Goal: Complete application form

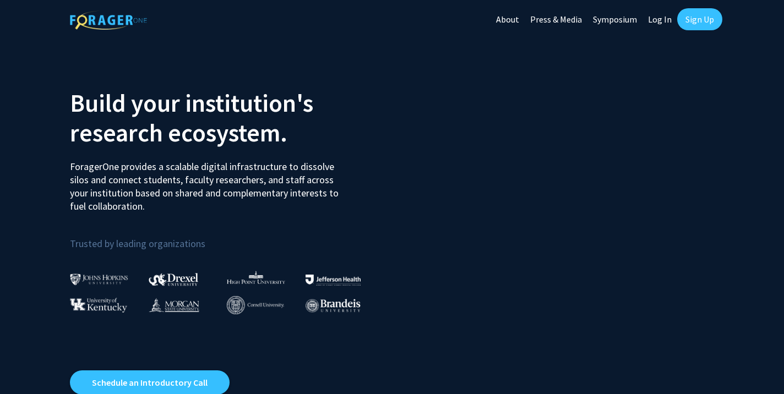
click at [663, 12] on link "Log In" at bounding box center [660, 19] width 35 height 39
select select
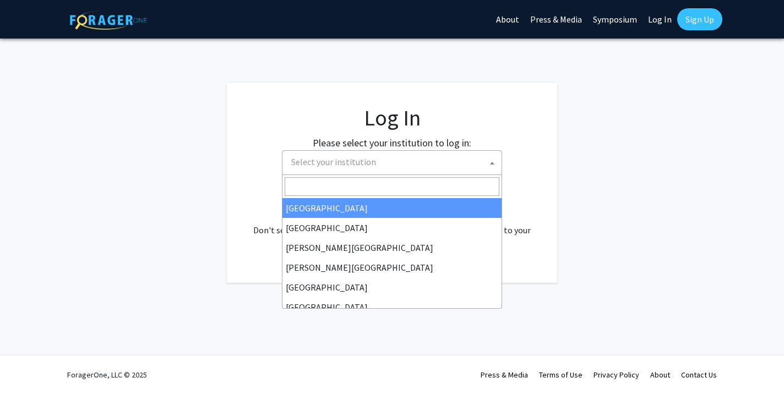
click at [386, 172] on span "Select your institution" at bounding box center [394, 162] width 215 height 23
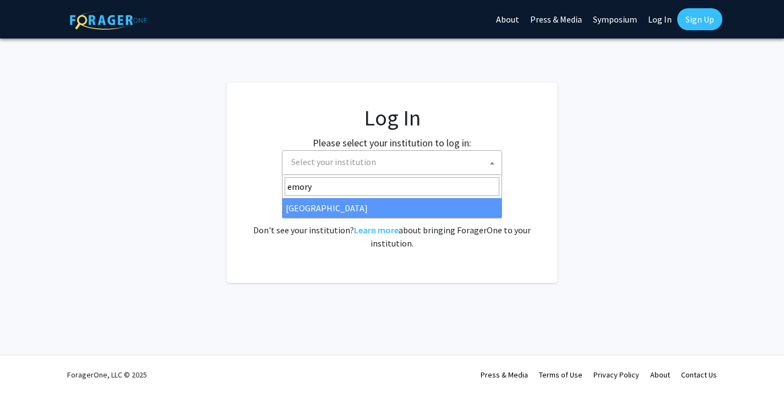
type input "emory"
select select "12"
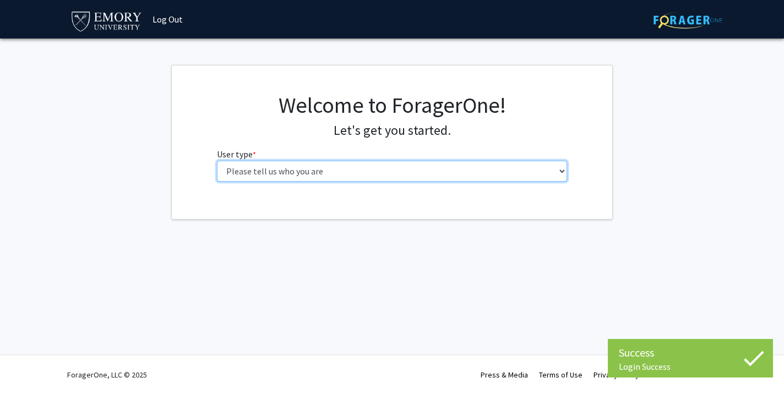
click at [237, 172] on select "Please tell us who you are Undergraduate Student Master's Student Doctoral Cand…" at bounding box center [392, 171] width 351 height 21
select select "1: undergrad"
click at [217, 161] on select "Please tell us who you are Undergraduate Student Master's Student Doctoral Cand…" at bounding box center [392, 171] width 351 height 21
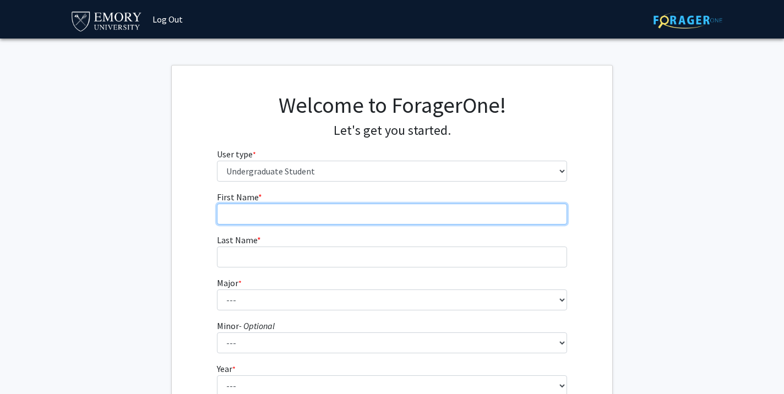
click at [366, 214] on input "First Name * required" at bounding box center [392, 214] width 351 height 21
type input "[PERSON_NAME]"
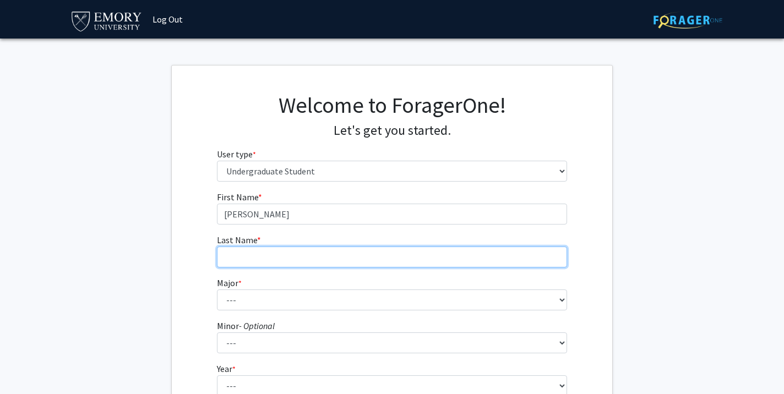
click at [319, 261] on input "Last Name * required" at bounding box center [392, 257] width 351 height 21
type input "[PERSON_NAME]"
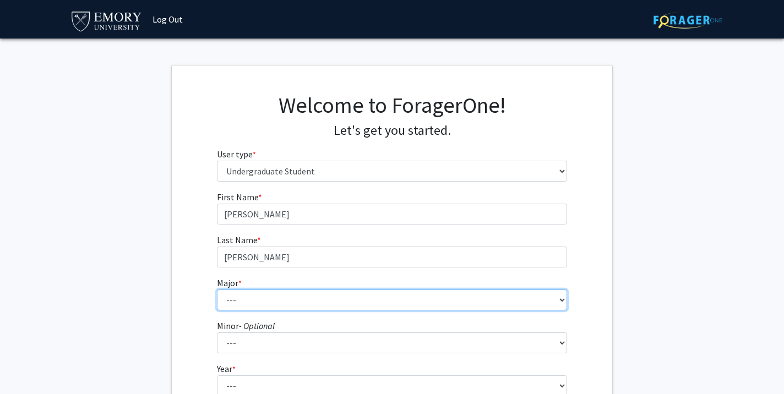
click at [265, 299] on select "--- Accounting African American Studies African Studies American Studies Analyt…" at bounding box center [392, 300] width 351 height 21
click at [275, 294] on select "--- Accounting African American Studies African Studies American Studies Analyt…" at bounding box center [392, 300] width 351 height 21
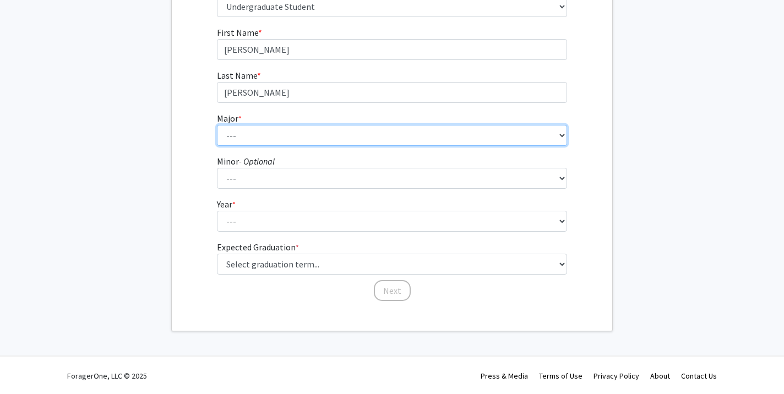
scroll to position [166, 0]
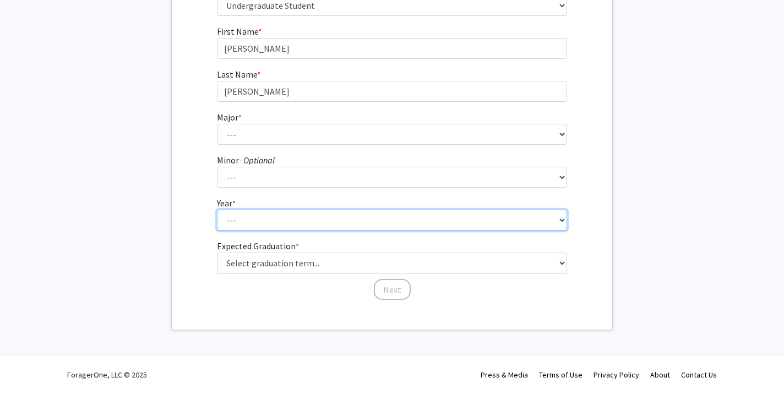
click at [237, 224] on select "--- First-year Sophomore Junior Senior Postbaccalaureate Certificate" at bounding box center [392, 220] width 351 height 21
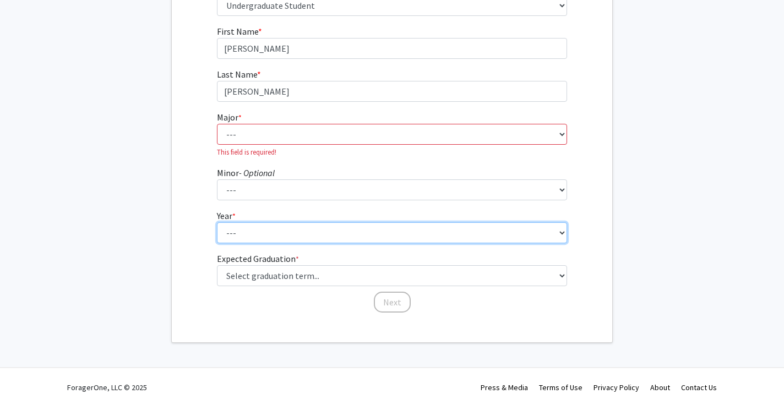
select select "1: first-year"
click at [217, 223] on select "--- First-year Sophomore Junior Senior Postbaccalaureate Certificate" at bounding box center [392, 233] width 351 height 21
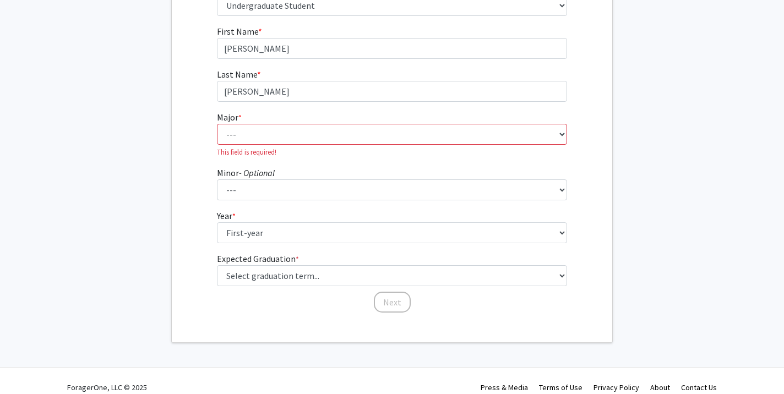
click at [253, 262] on label "Expected Graduation * required" at bounding box center [258, 258] width 82 height 13
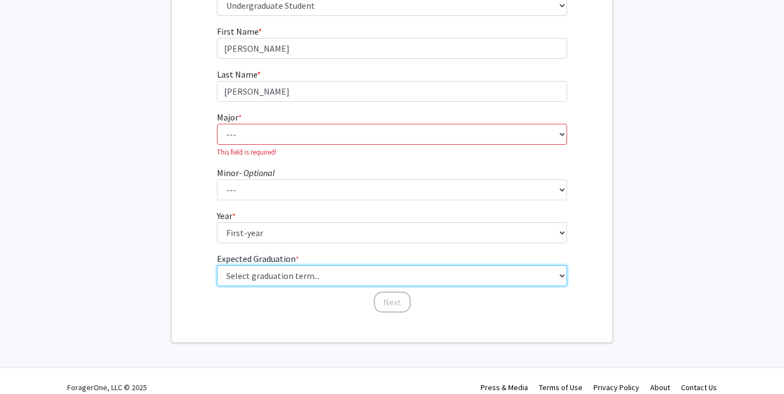
click at [253, 265] on select "Select graduation term... Spring 2025 Summer 2025 Fall 2025 Winter 2025 Spring …" at bounding box center [392, 275] width 351 height 21
click at [253, 268] on select "Select graduation term... Spring 2025 Summer 2025 Fall 2025 Winter 2025 Spring …" at bounding box center [392, 275] width 351 height 21
select select "17: spring_2029"
click at [217, 265] on select "Select graduation term... Spring 2025 Summer 2025 Fall 2025 Winter 2025 Spring …" at bounding box center [392, 275] width 351 height 21
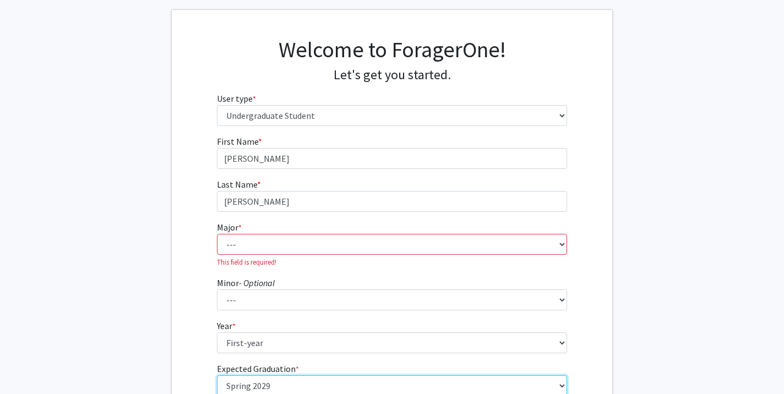
scroll to position [56, 0]
click at [263, 227] on fg-select "Major * required --- Accounting African American Studies African Studies Americ…" at bounding box center [392, 243] width 351 height 47
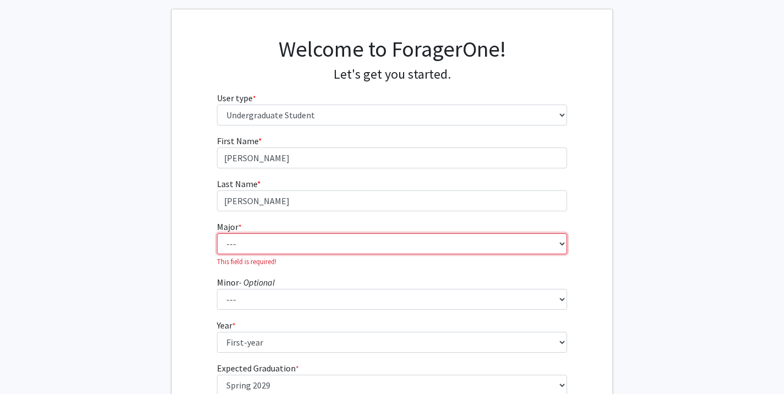
click at [263, 243] on select "--- Accounting African American Studies African Studies American Studies Analyt…" at bounding box center [392, 244] width 351 height 21
click at [217, 234] on select "--- Accounting African American Studies African Studies American Studies Analyt…" at bounding box center [392, 244] width 351 height 21
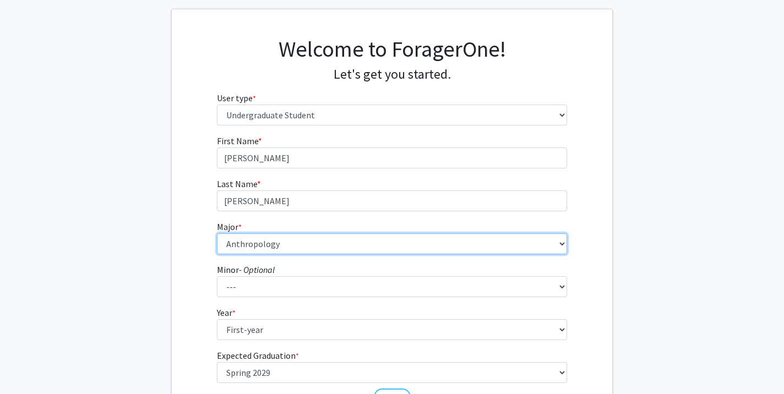
click at [253, 242] on select "--- Accounting African American Studies African Studies American Studies Analyt…" at bounding box center [392, 244] width 351 height 21
click at [217, 234] on select "--- Accounting African American Studies African Studies American Studies Analyt…" at bounding box center [392, 244] width 351 height 21
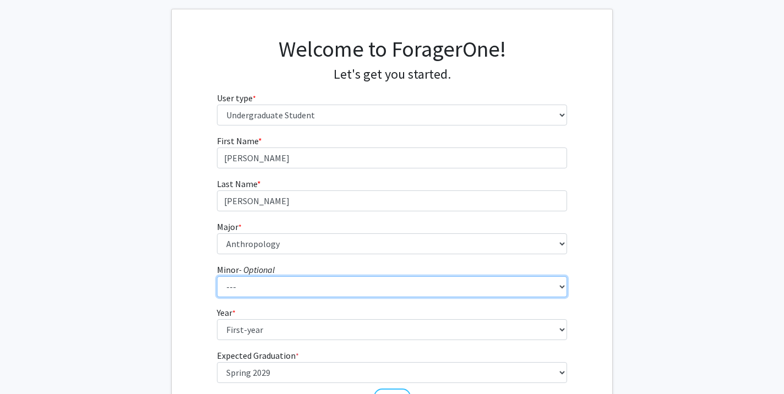
click at [250, 291] on select "--- African American Studies African Studies American Studies Ancient Mediterra…" at bounding box center [392, 287] width 351 height 21
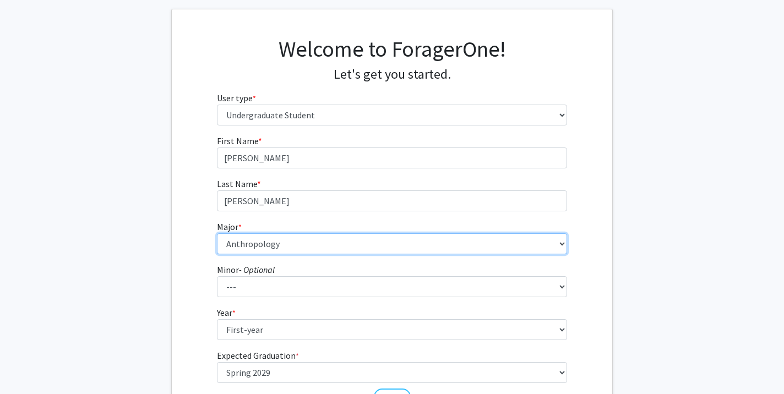
click at [272, 245] on select "--- Accounting African American Studies African Studies American Studies Analyt…" at bounding box center [392, 244] width 351 height 21
select select "75: 1035"
click at [217, 234] on select "--- Accounting African American Studies African Studies American Studies Analyt…" at bounding box center [392, 244] width 351 height 21
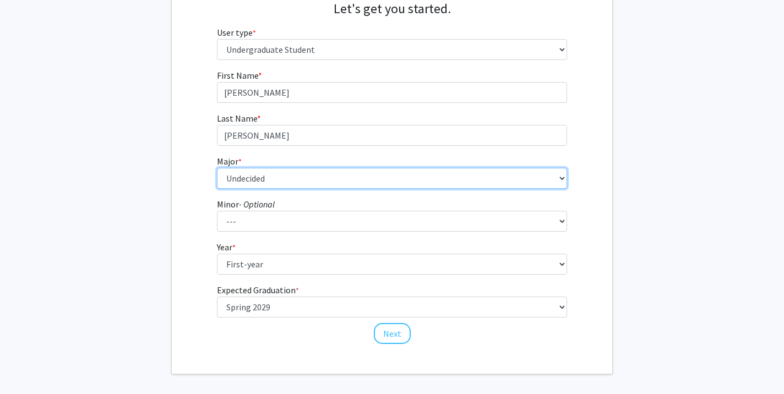
scroll to position [166, 0]
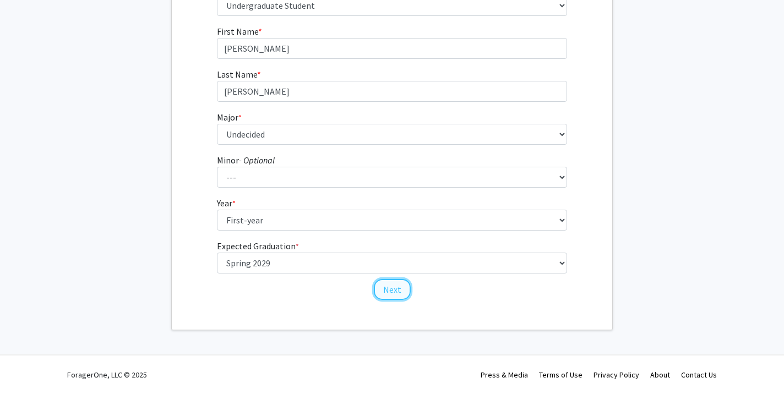
click at [403, 292] on button "Next" at bounding box center [392, 289] width 37 height 21
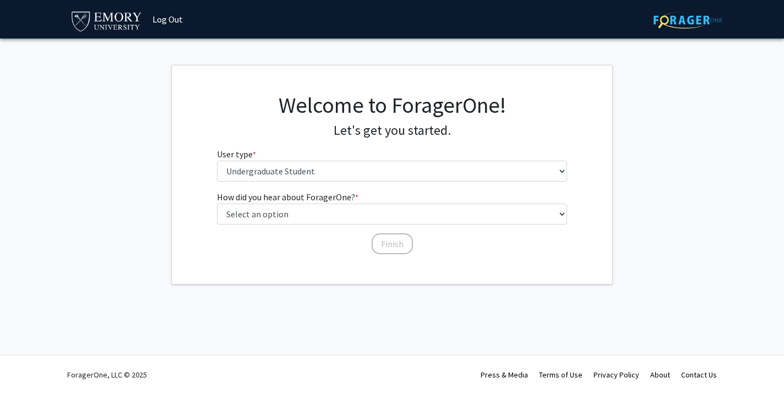
scroll to position [0, 0]
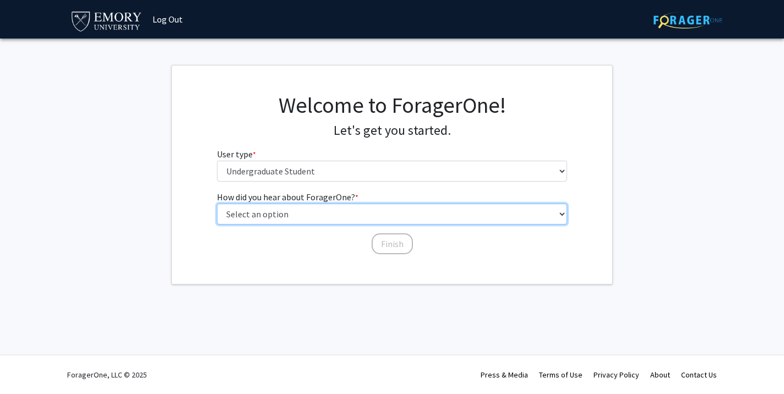
click at [388, 215] on select "Select an option Peer/student recommendation Faculty/staff recommendation Unive…" at bounding box center [392, 214] width 351 height 21
select select "2: faculty_recommendation"
click at [217, 204] on select "Select an option Peer/student recommendation Faculty/staff recommendation Unive…" at bounding box center [392, 214] width 351 height 21
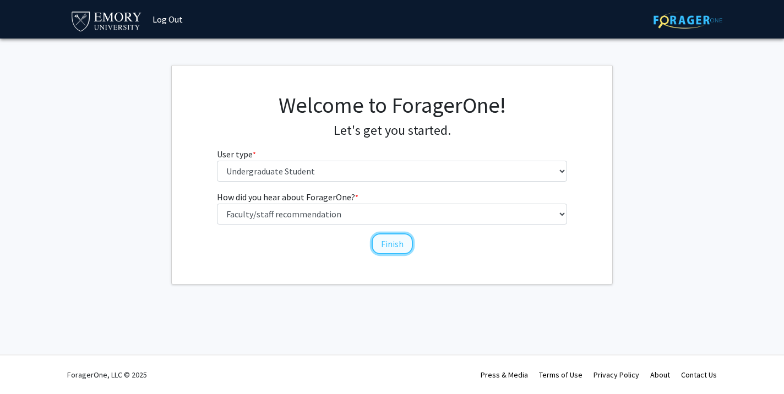
click at [378, 245] on button "Finish" at bounding box center [392, 244] width 41 height 21
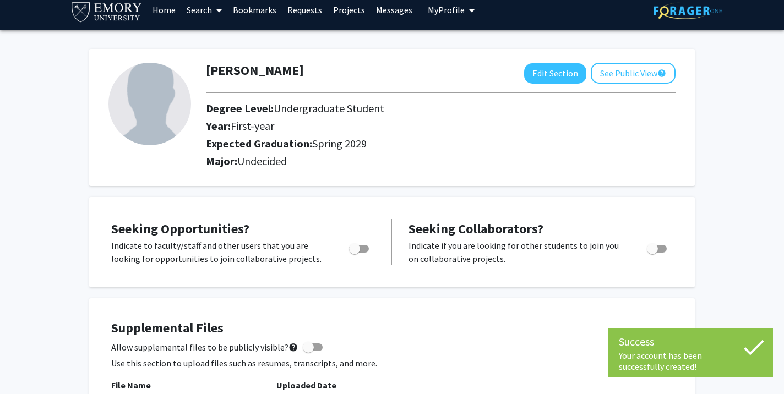
scroll to position [12, 0]
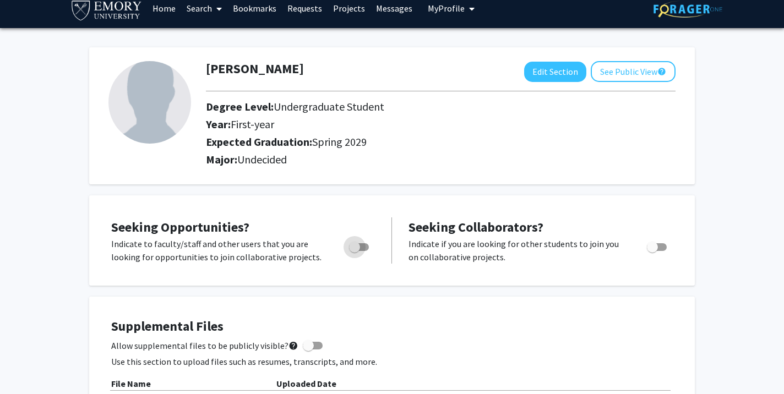
click at [351, 247] on span "Toggle" at bounding box center [354, 247] width 11 height 11
click at [354, 251] on input "Are you actively seeking opportunities?" at bounding box center [354, 251] width 1 height 1
checkbox input "true"
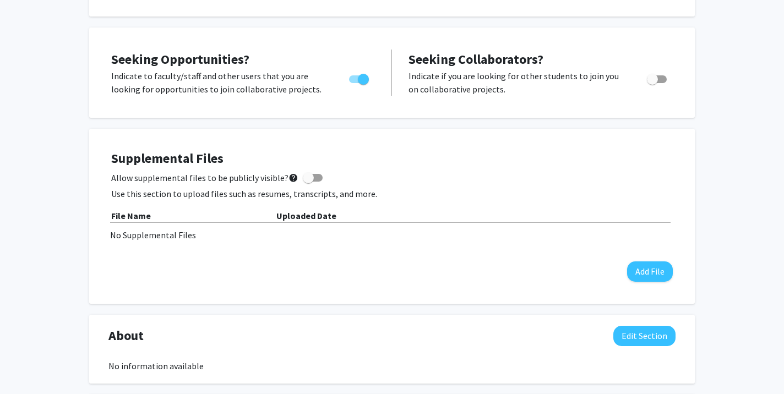
scroll to position [0, 0]
